Goal: Obtain resource: Download file/media

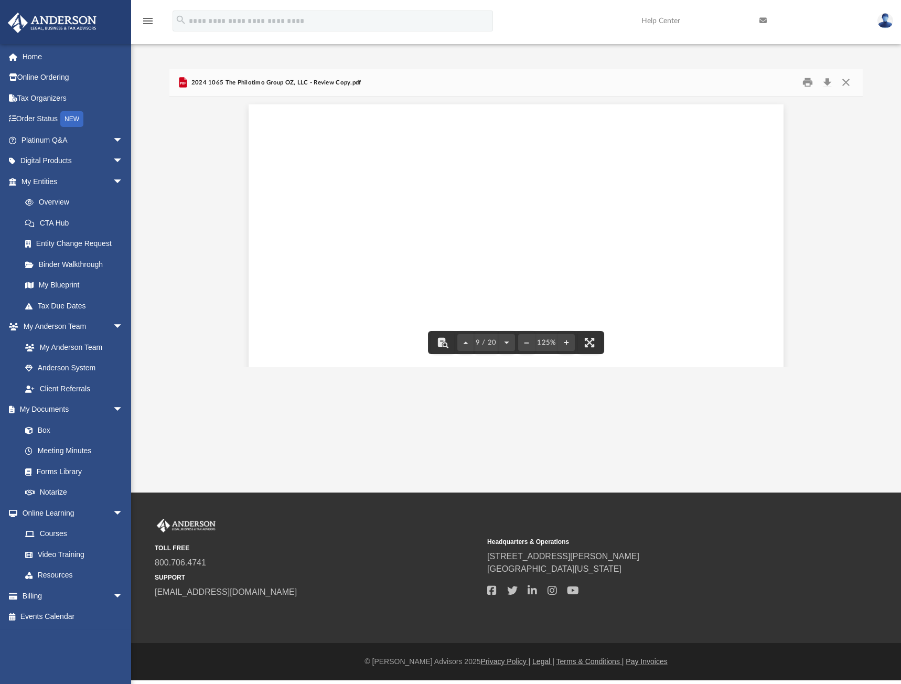
scroll to position [5666, 0]
click at [844, 81] on button "Close" at bounding box center [846, 83] width 19 height 16
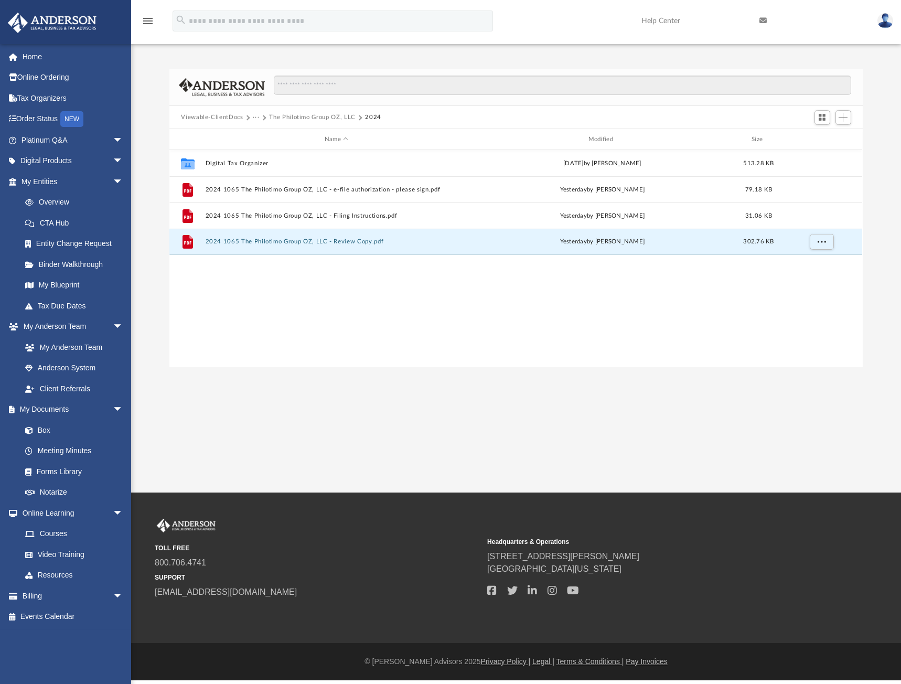
click at [317, 115] on button "The Philotimo Group OZ, LLC" at bounding box center [312, 117] width 87 height 9
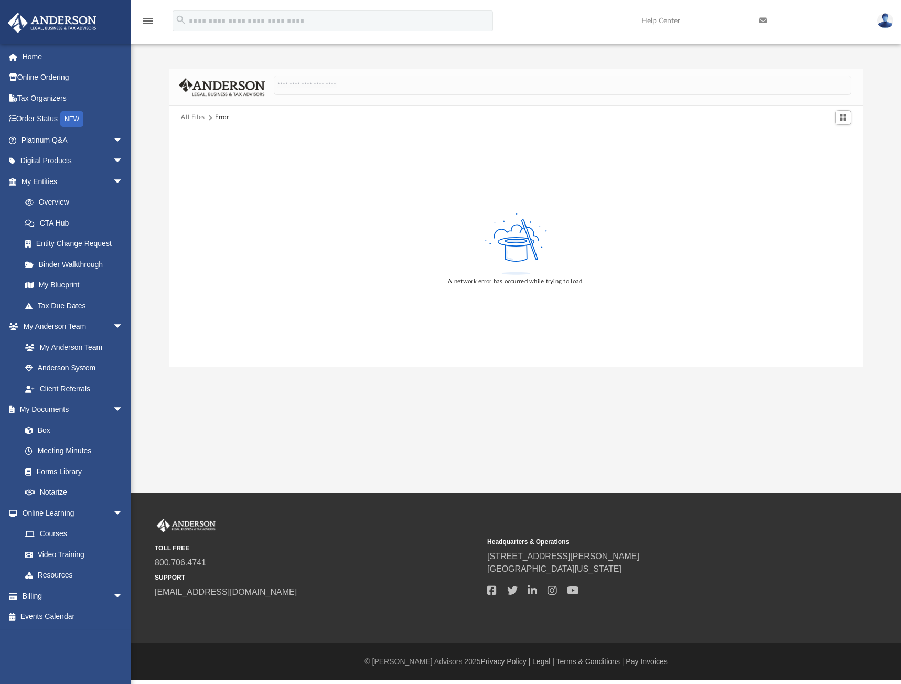
click at [192, 115] on button "All Files" at bounding box center [193, 117] width 24 height 9
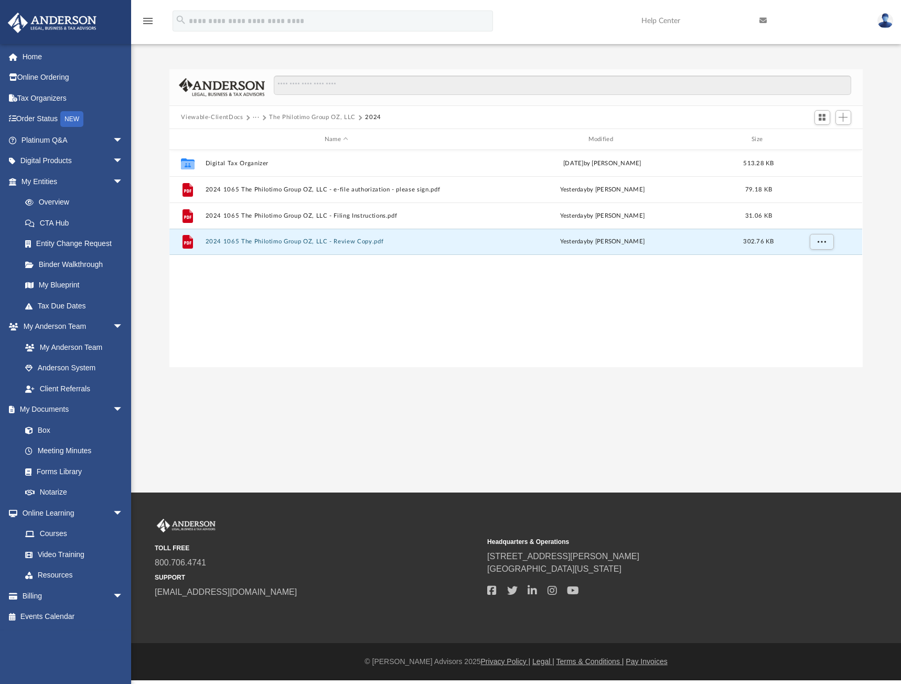
scroll to position [231, 685]
click at [45, 431] on link "Box" at bounding box center [77, 430] width 124 height 21
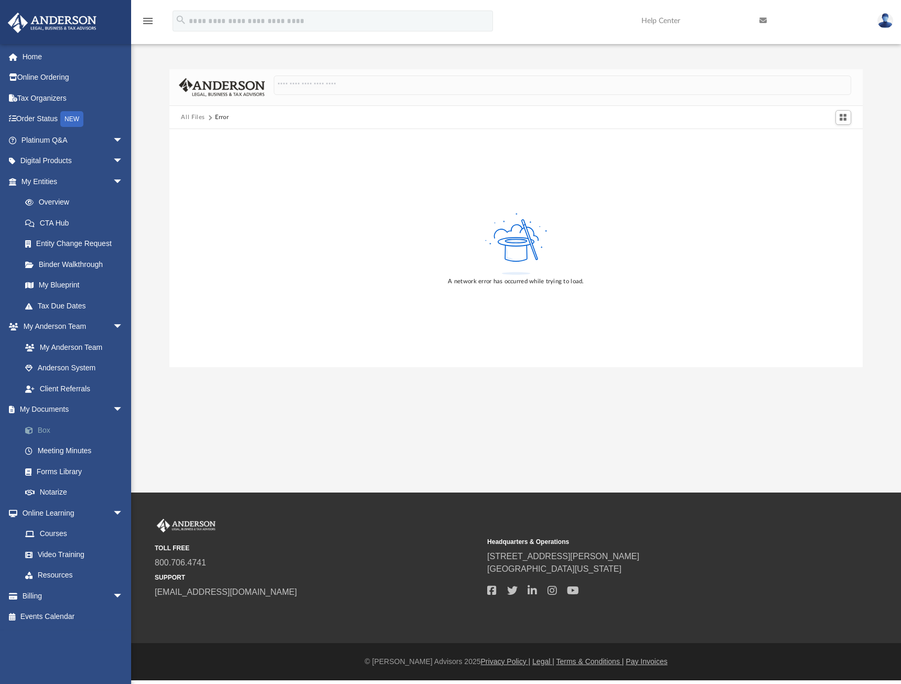
click at [45, 431] on link "Box" at bounding box center [77, 430] width 124 height 21
click at [884, 24] on img at bounding box center [886, 20] width 16 height 15
click at [682, 88] on link "Logout" at bounding box center [728, 92] width 105 height 22
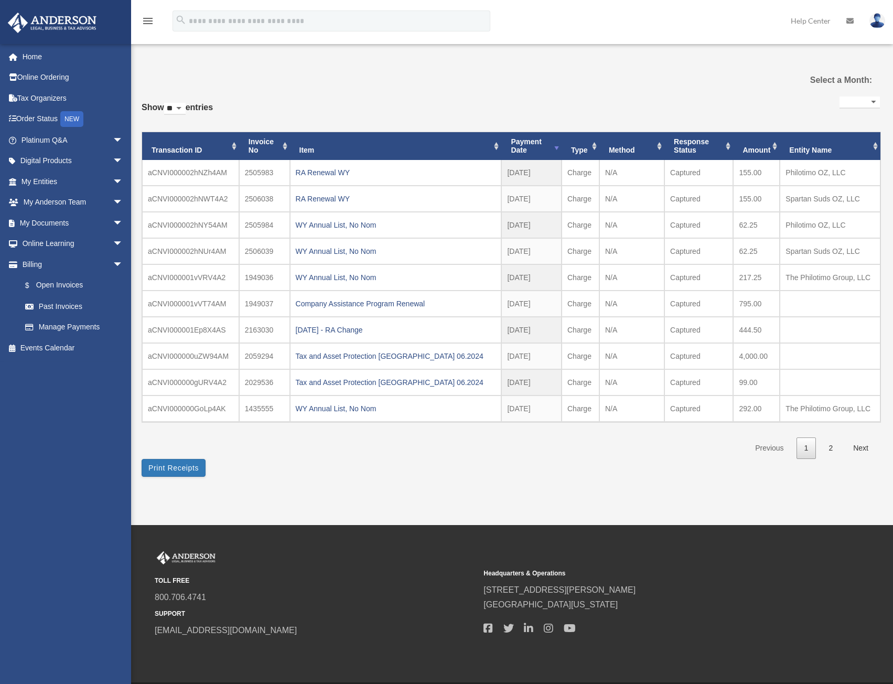
select select
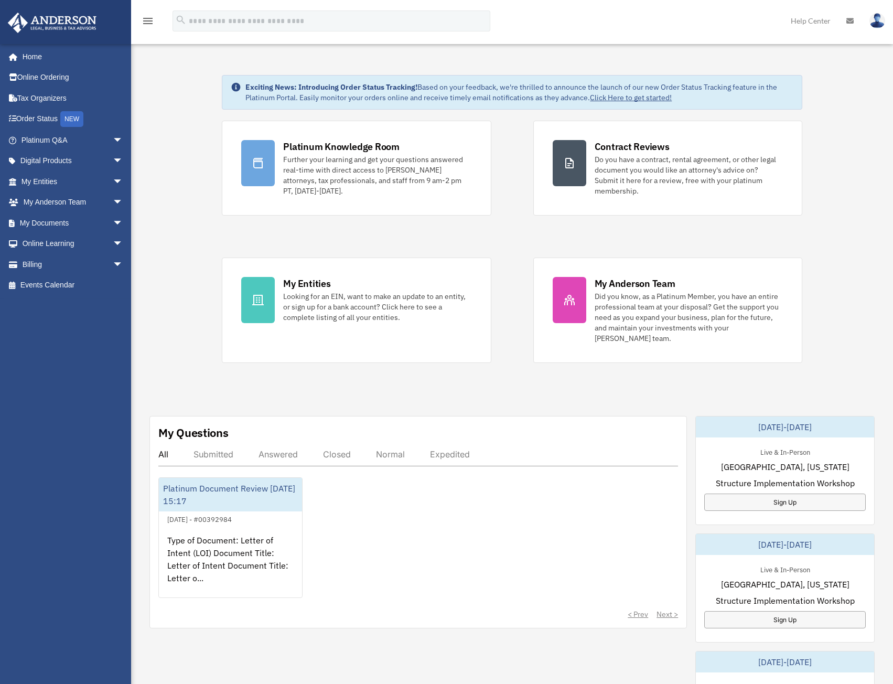
click at [113, 222] on span "arrow_drop_down" at bounding box center [123, 223] width 21 height 22
click at [43, 241] on link "Box" at bounding box center [77, 243] width 124 height 21
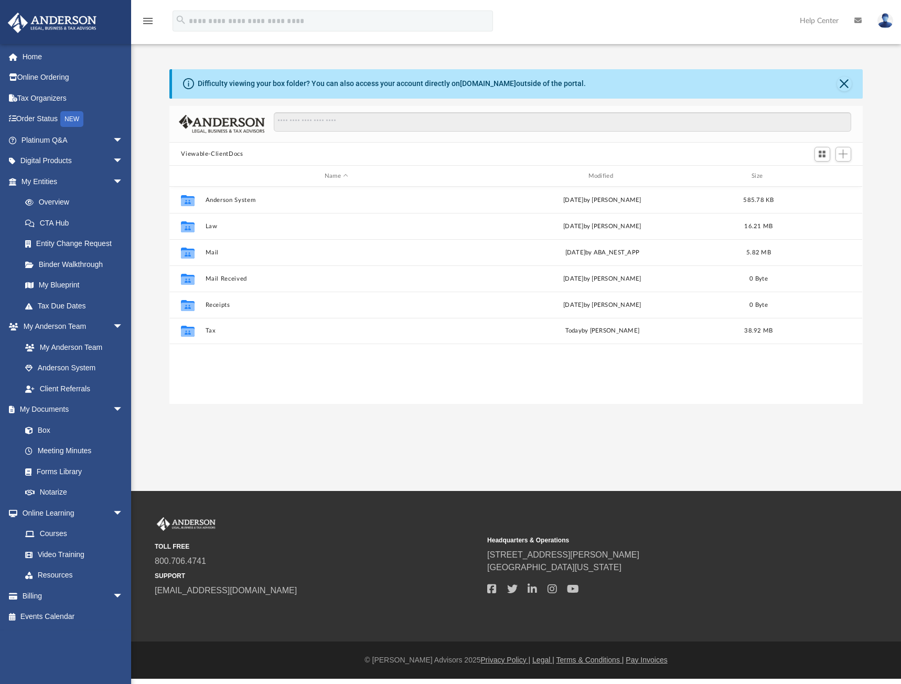
scroll to position [231, 685]
click at [843, 80] on button "Close" at bounding box center [844, 84] width 15 height 15
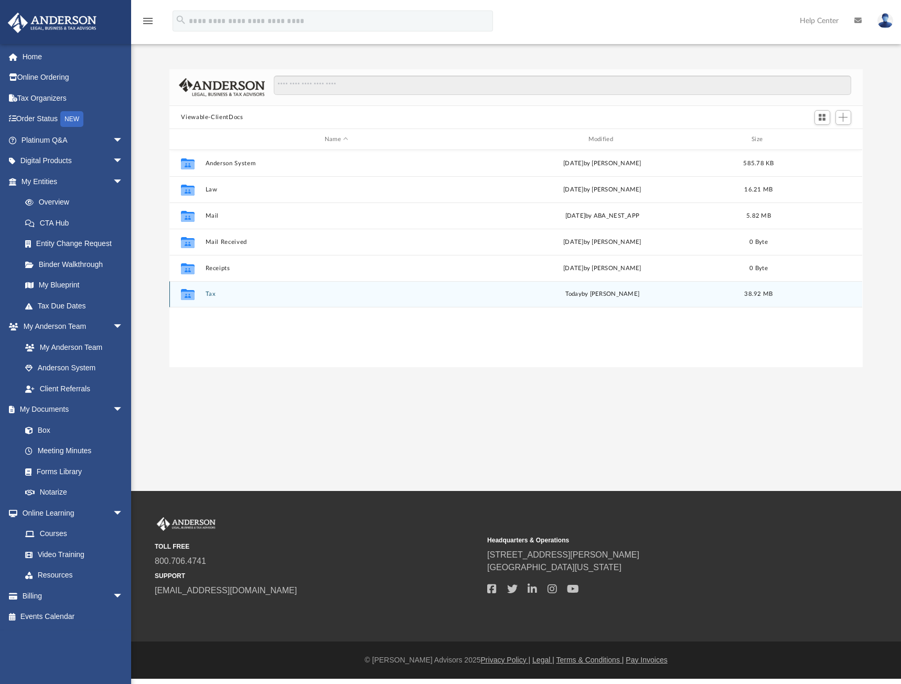
click at [214, 293] on button "Tax" at bounding box center [337, 294] width 262 height 7
click at [224, 294] on button "The Philotimo Group OZ, LLC" at bounding box center [337, 294] width 262 height 7
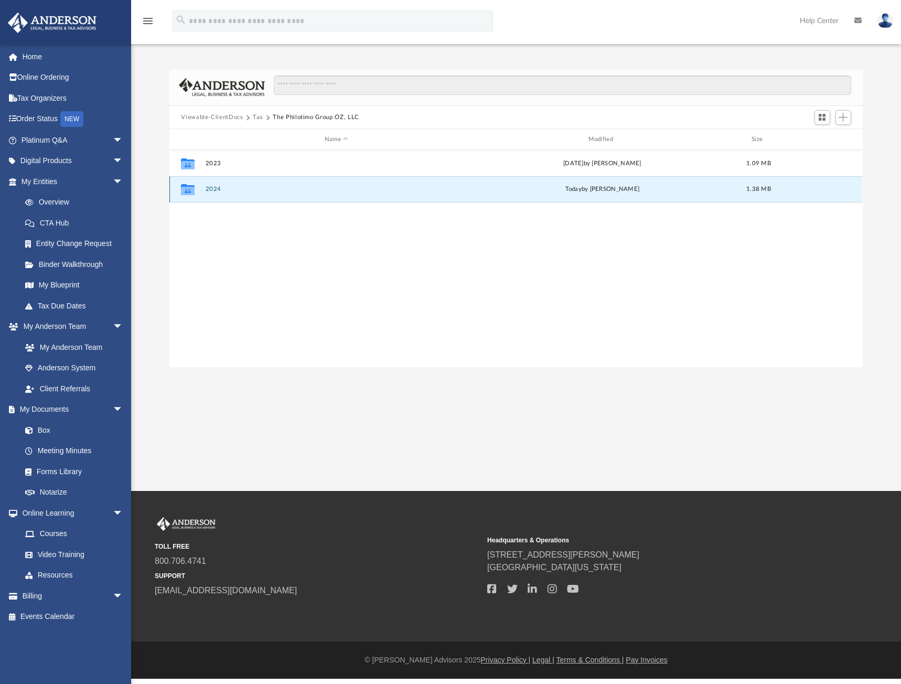
click at [212, 187] on button "2024" at bounding box center [337, 189] width 262 height 7
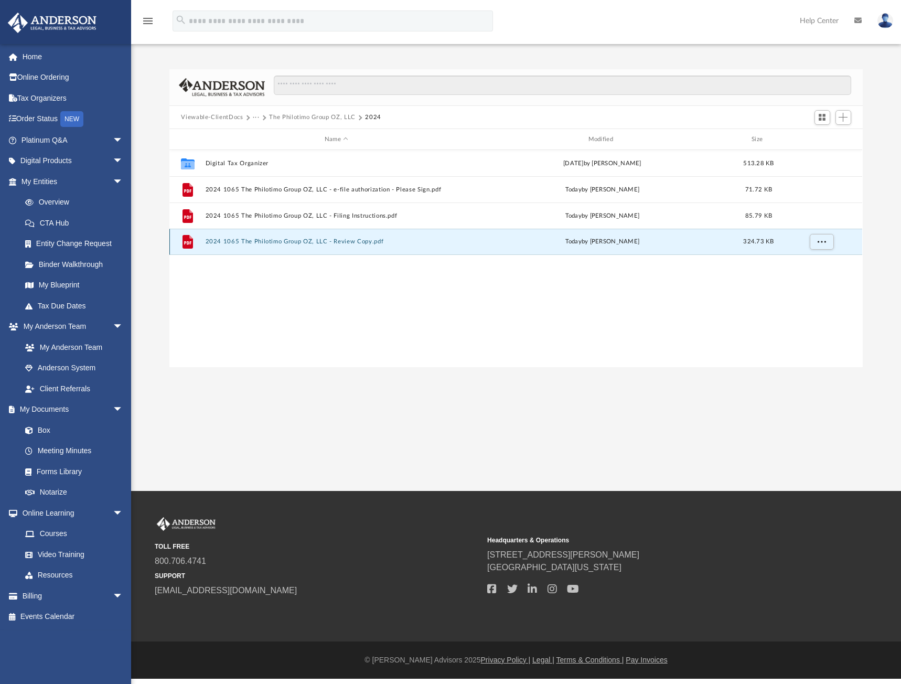
click at [265, 239] on button "2024 1065 The Philotimo Group OZ, LLC - Review Copy.pdf" at bounding box center [337, 242] width 262 height 7
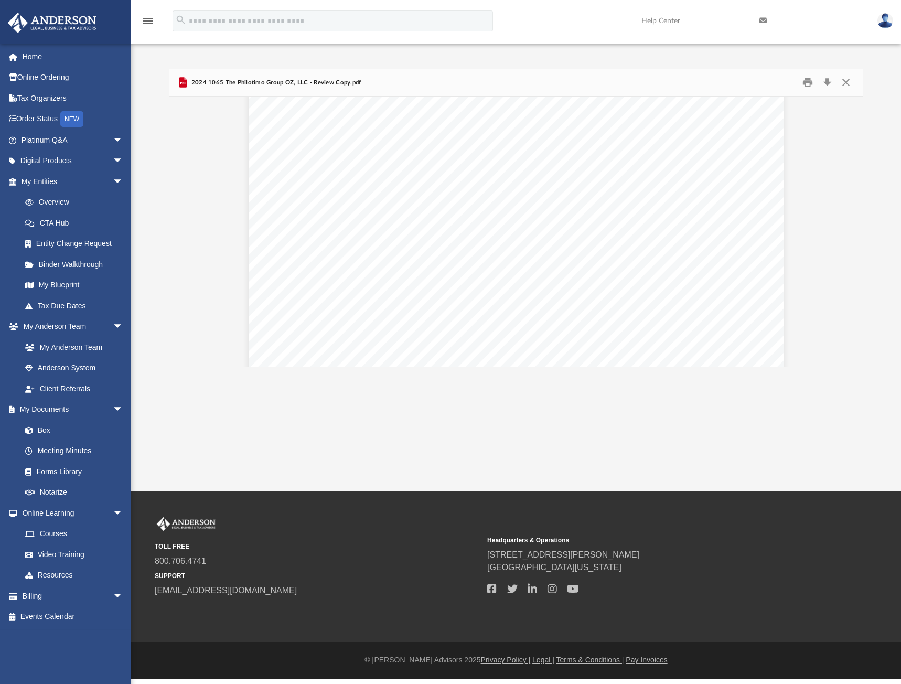
scroll to position [17436, 0]
click at [846, 81] on button "Close" at bounding box center [846, 83] width 19 height 16
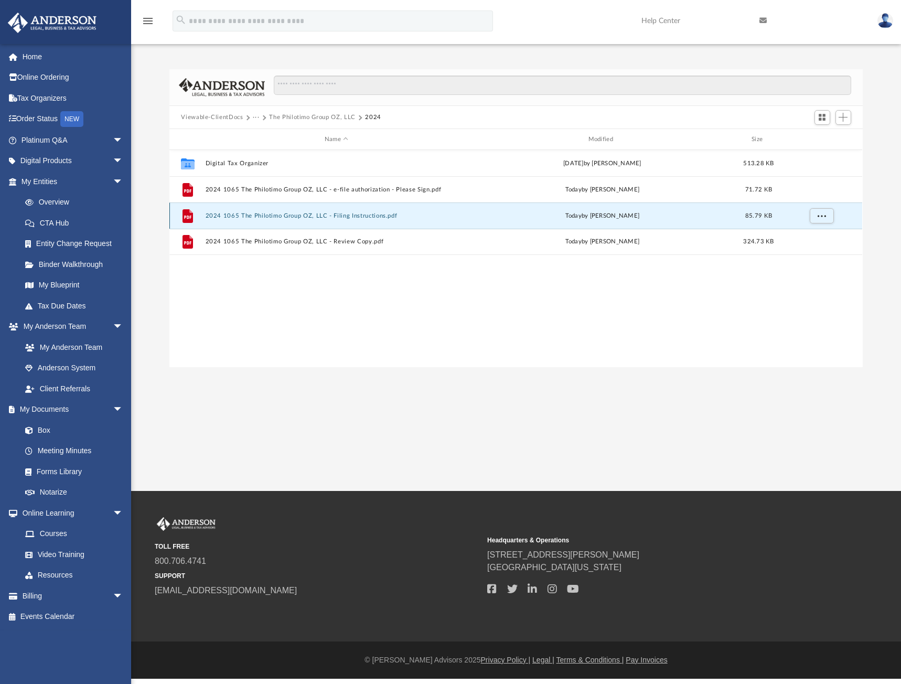
click at [308, 212] on button "2024 1065 The Philotimo Group OZ, LLC - Filing Instructions.pdf" at bounding box center [337, 215] width 262 height 7
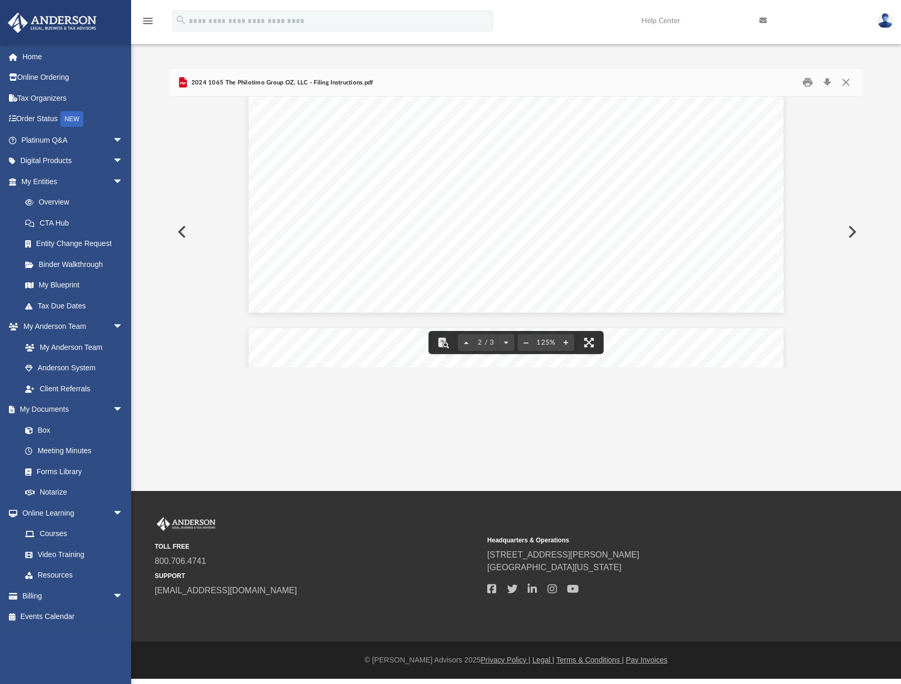
scroll to position [1172, 0]
click at [846, 82] on button "Close" at bounding box center [846, 83] width 19 height 16
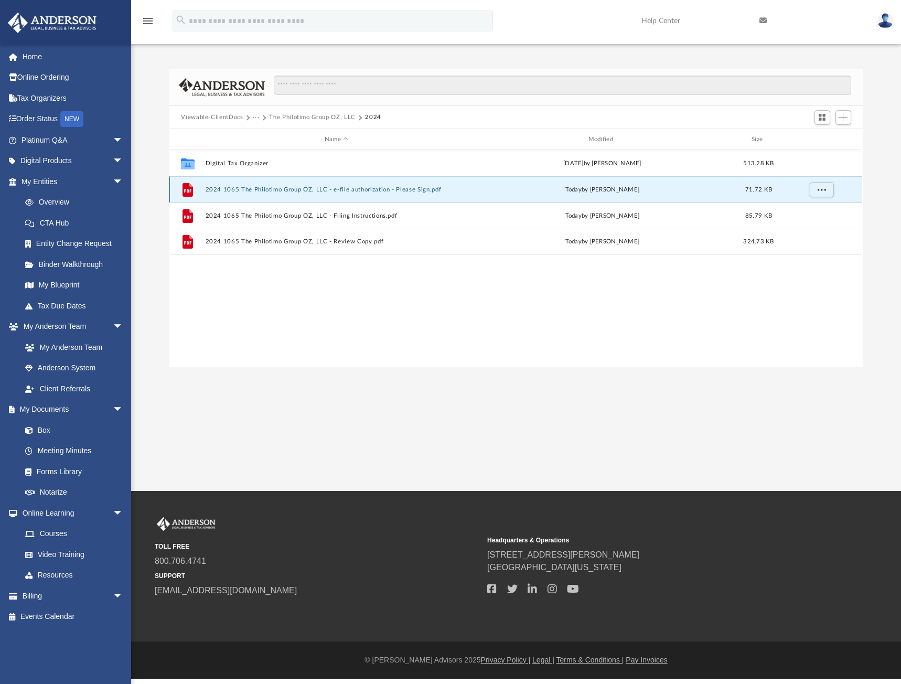
click at [342, 186] on button "2024 1065 The Philotimo Group OZ, LLC - e-file authorization - Please Sign.pdf" at bounding box center [337, 189] width 262 height 7
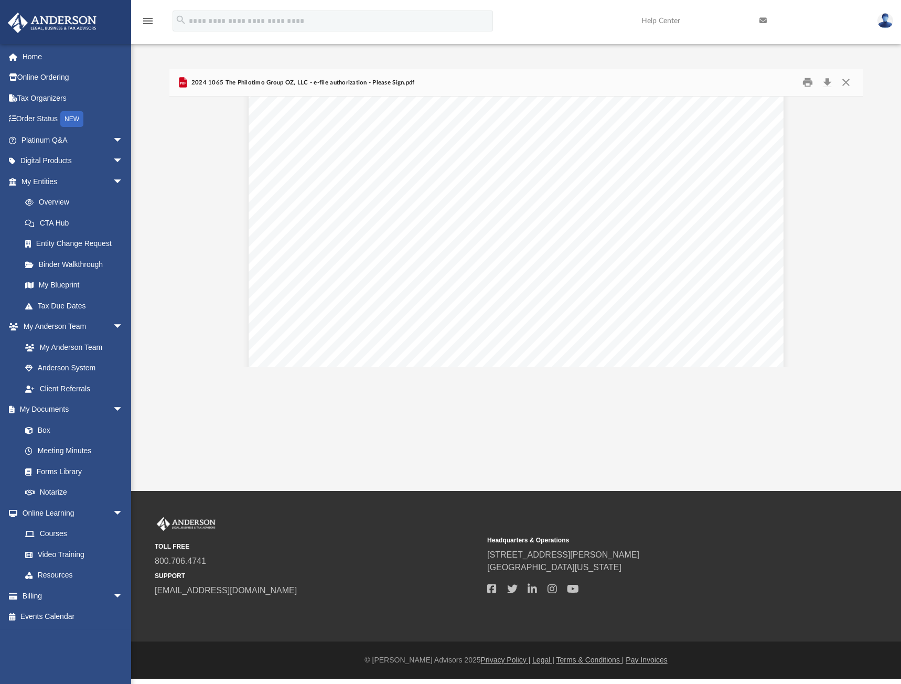
scroll to position [0, 0]
